Goal: Task Accomplishment & Management: Manage account settings

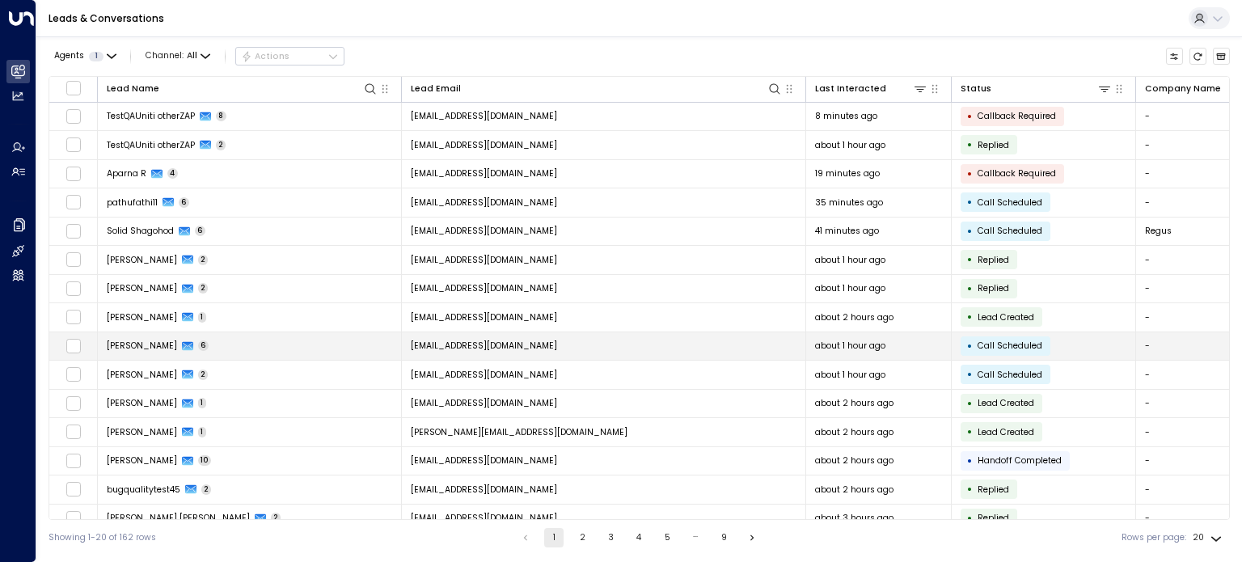
click at [182, 344] on icon at bounding box center [187, 345] width 11 height 11
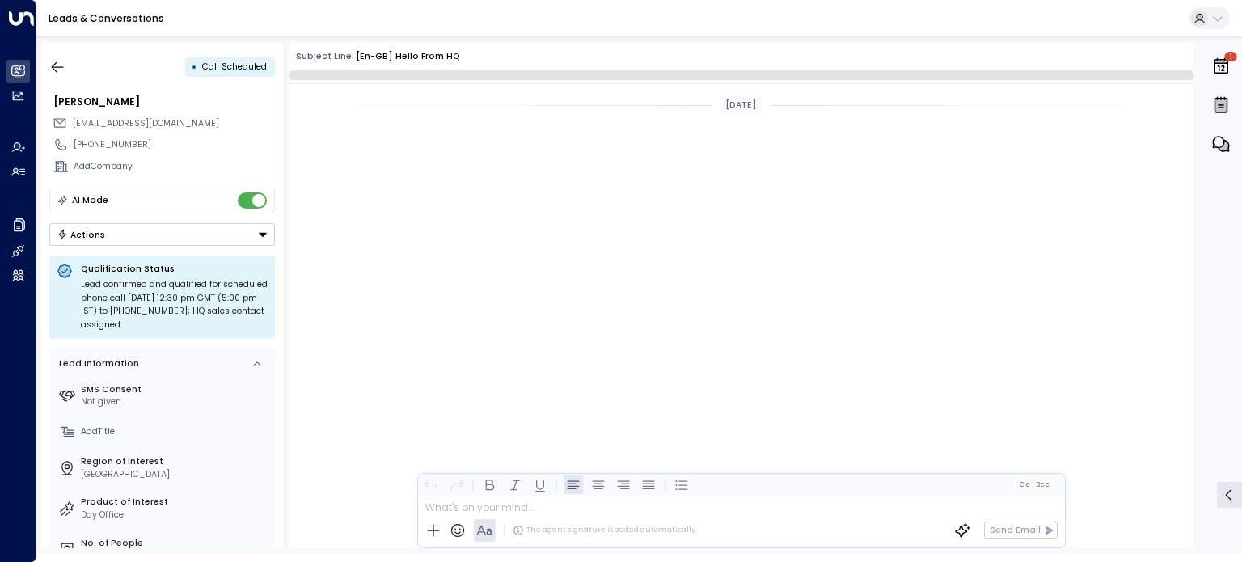
scroll to position [2410, 0]
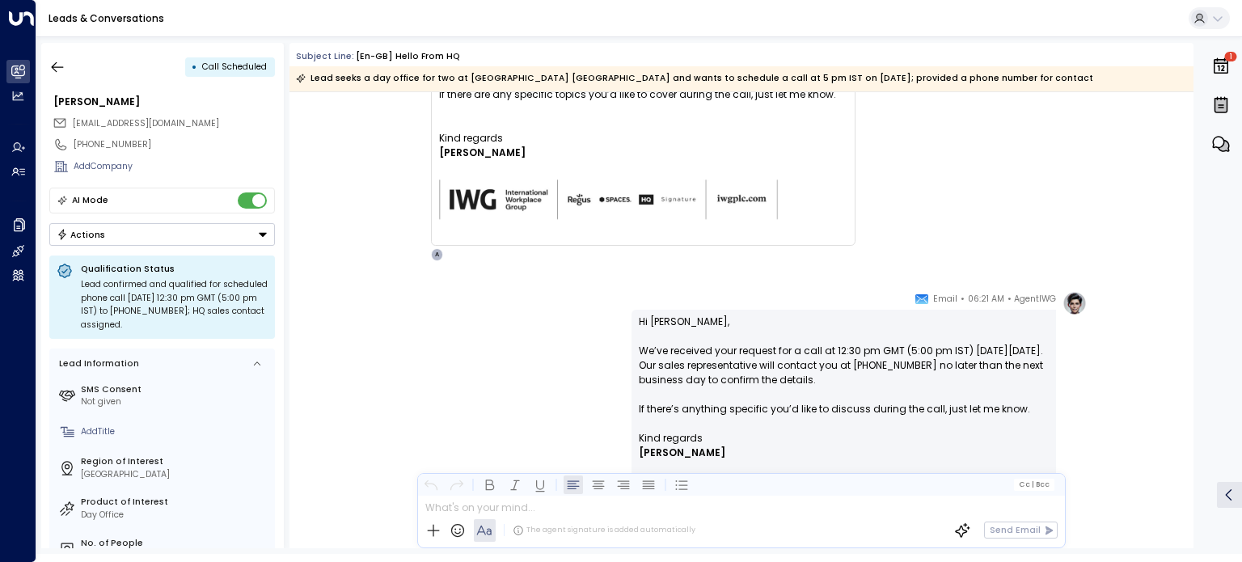
click at [103, 239] on button "Actions" at bounding box center [162, 234] width 226 height 23
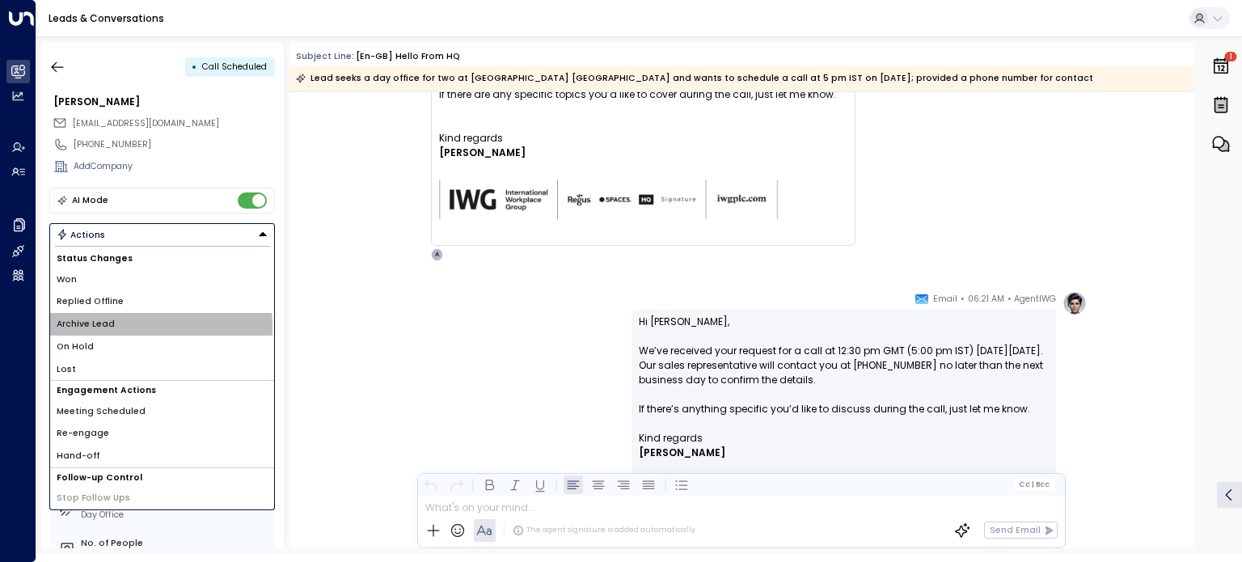
click at [106, 326] on span "Archive Lead" at bounding box center [86, 324] width 58 height 13
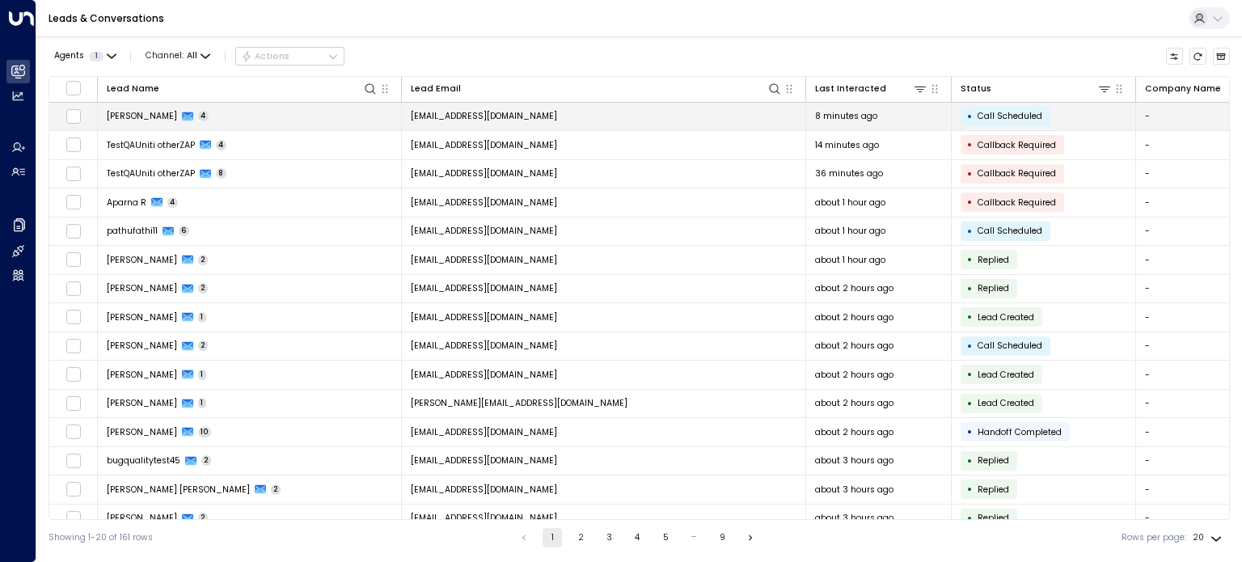
click at [149, 116] on span "[PERSON_NAME]" at bounding box center [142, 116] width 70 height 12
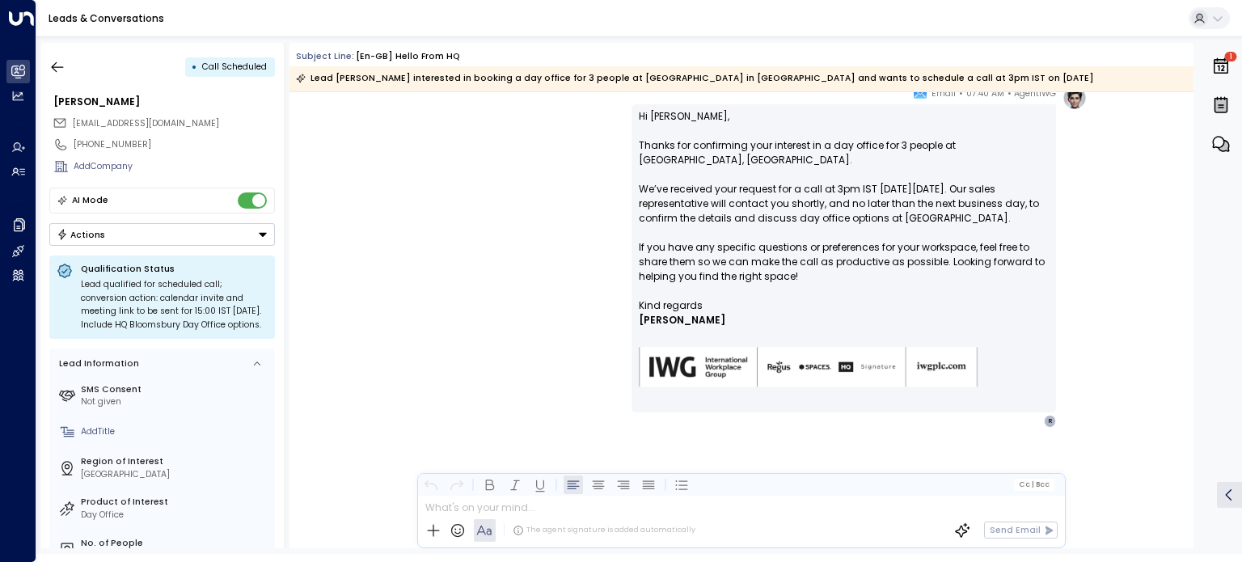
scroll to position [2021, 0]
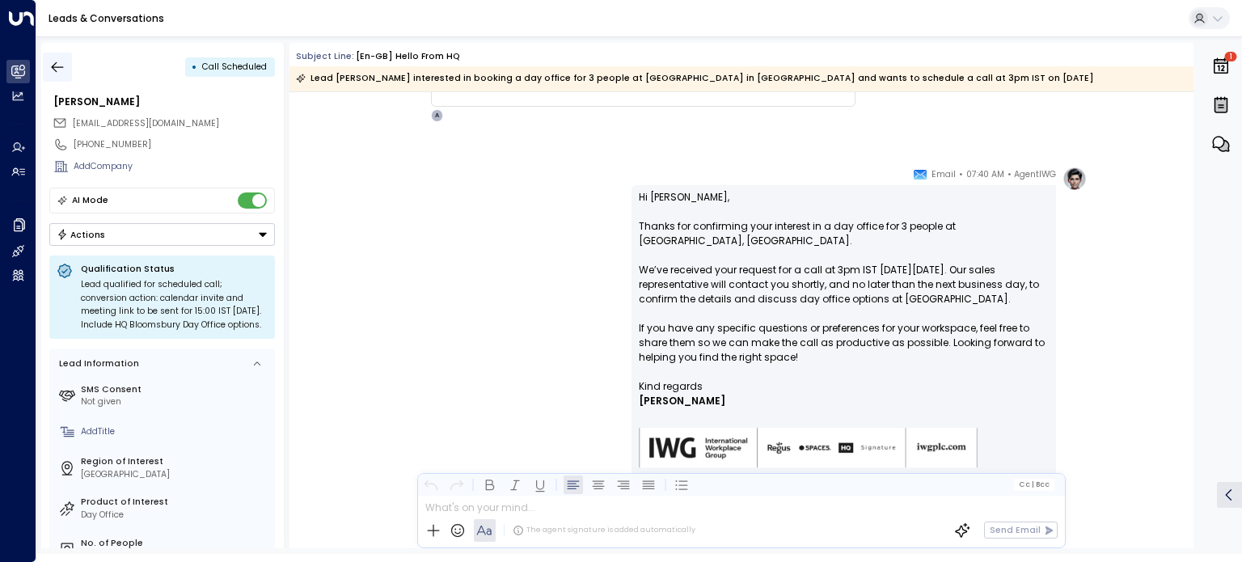
click at [51, 65] on icon "button" at bounding box center [57, 67] width 16 height 16
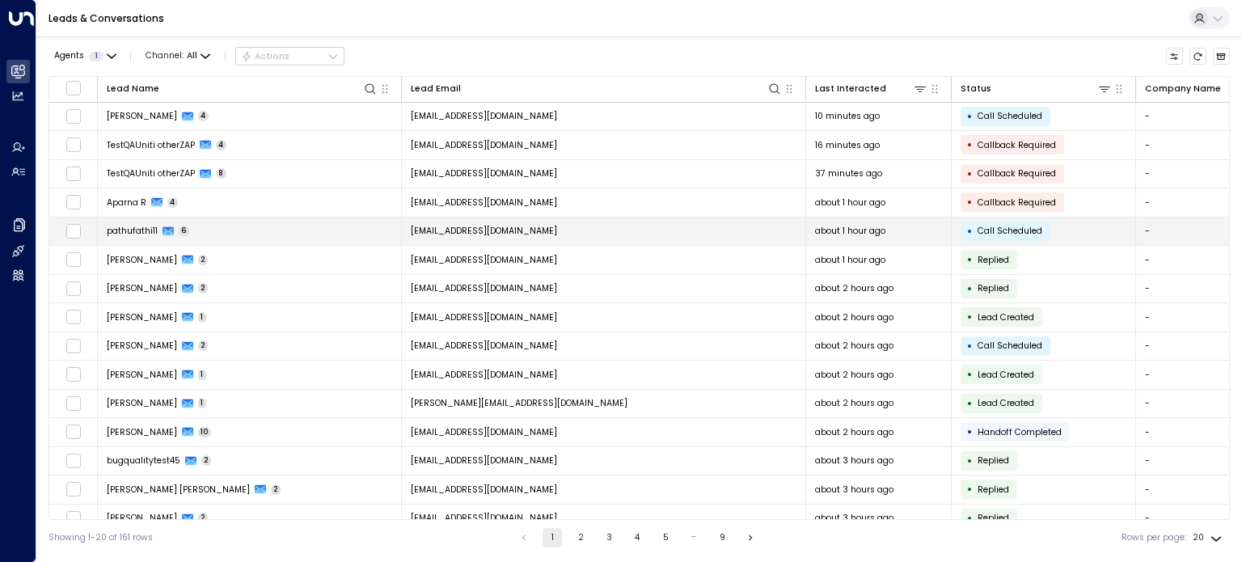
click at [148, 228] on span "pathufathi11" at bounding box center [132, 231] width 51 height 12
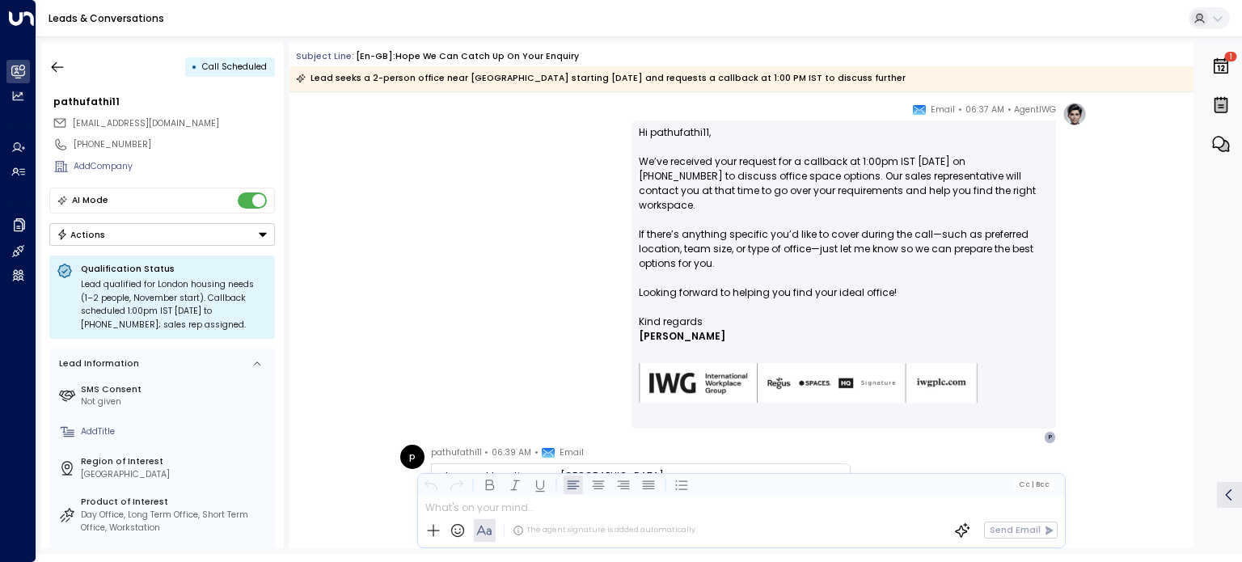
scroll to position [404, 0]
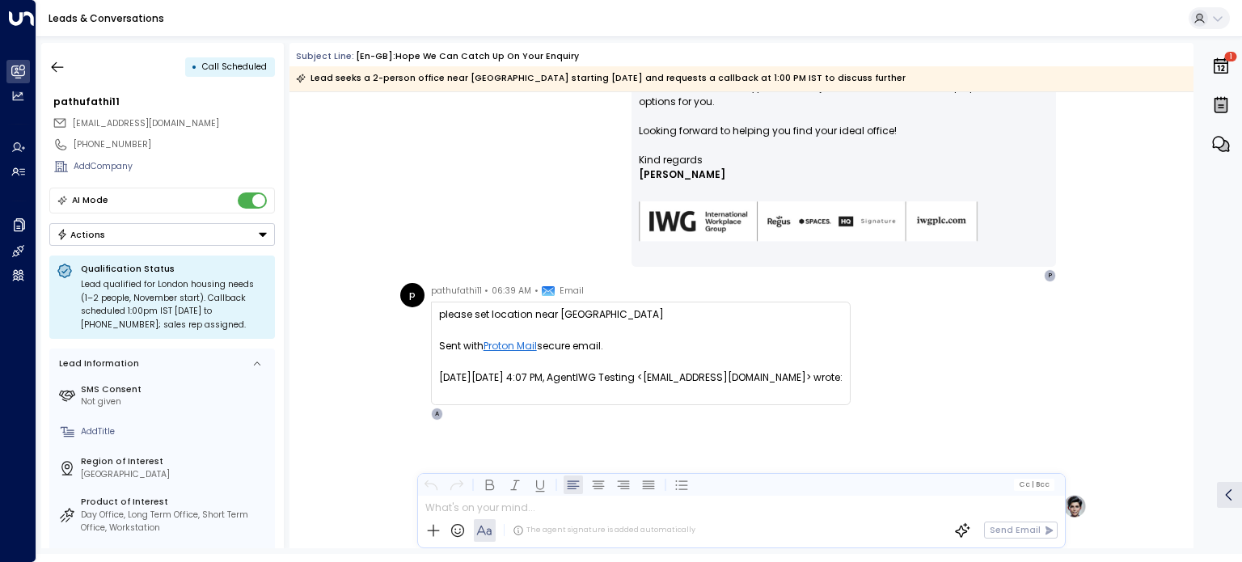
click at [440, 209] on div "AgentIWG • 06:37 AM • Email Hi pathufathi11, We’ve received your request for a …" at bounding box center [740, 111] width 691 height 342
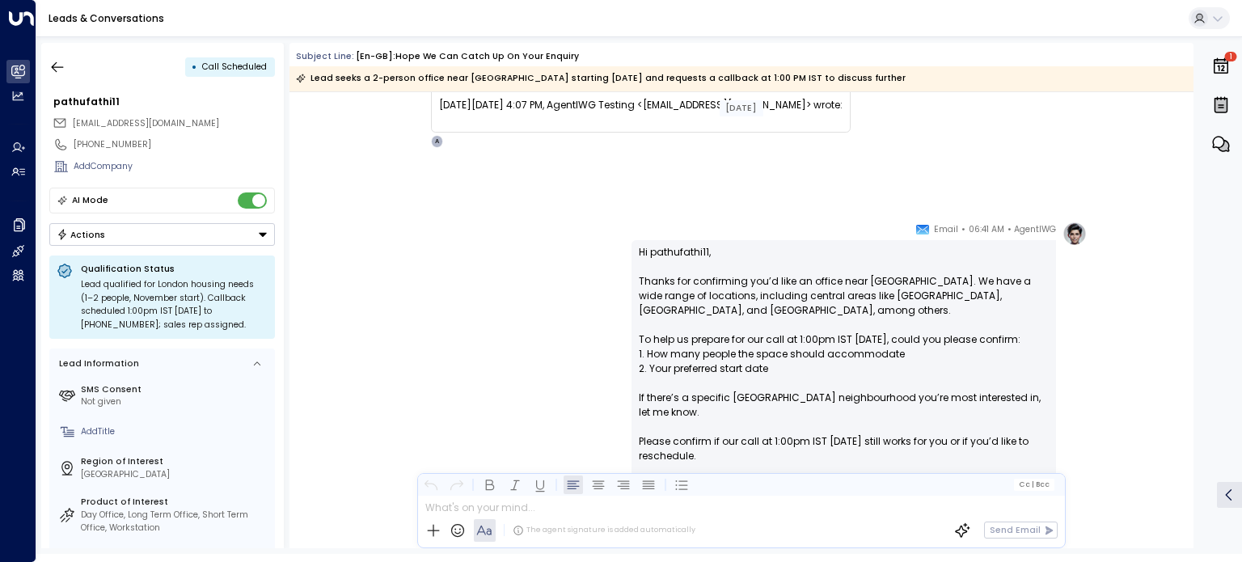
scroll to position [434, 0]
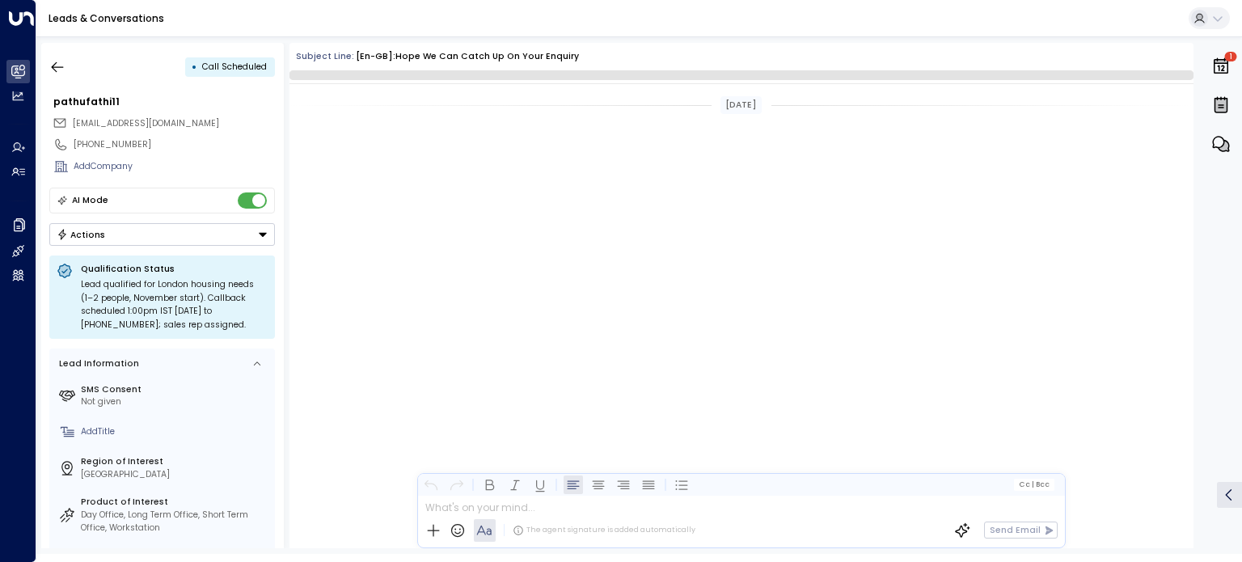
scroll to position [1389, 0]
